Goal: Transaction & Acquisition: Purchase product/service

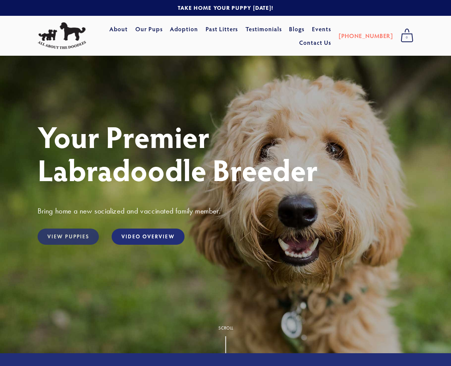
click at [73, 243] on link "View Puppies" at bounding box center [68, 236] width 61 height 16
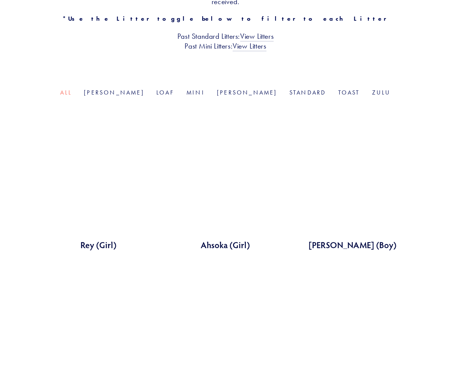
scroll to position [296, 0]
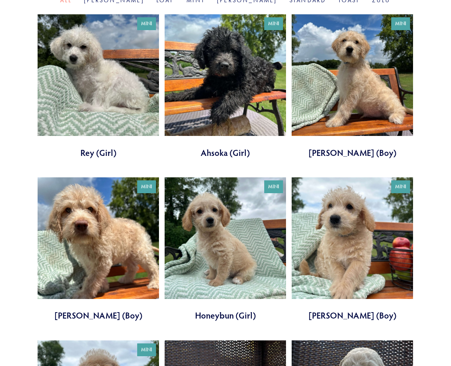
click at [370, 79] on link at bounding box center [353, 86] width 122 height 144
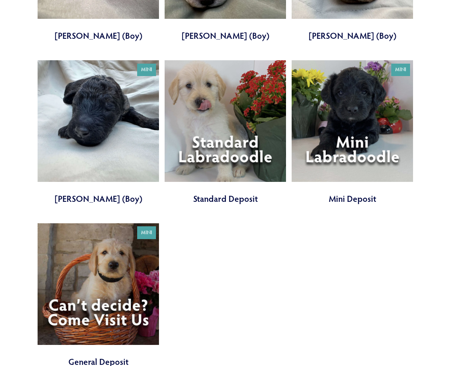
scroll to position [1718, 0]
